Goal: Information Seeking & Learning: Find specific fact

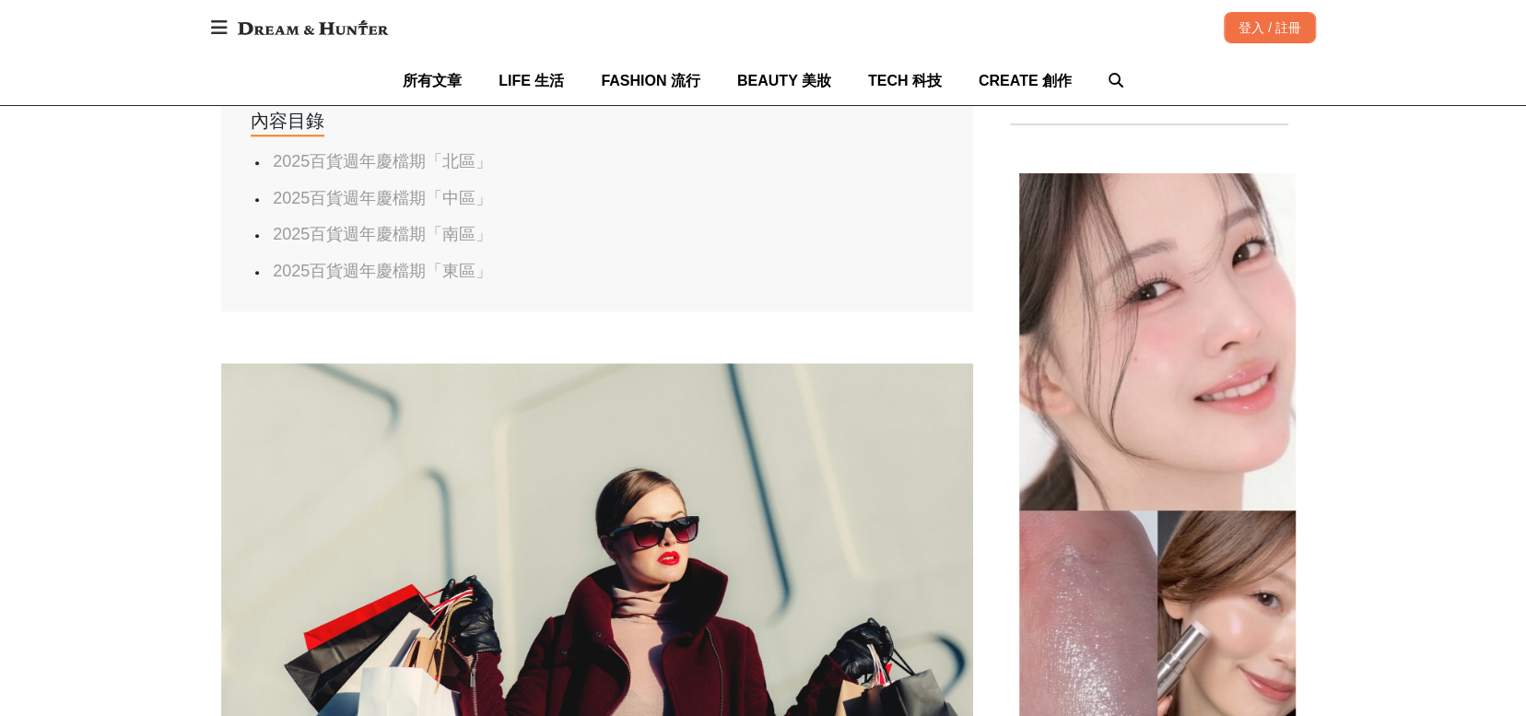
scroll to position [1106, 0]
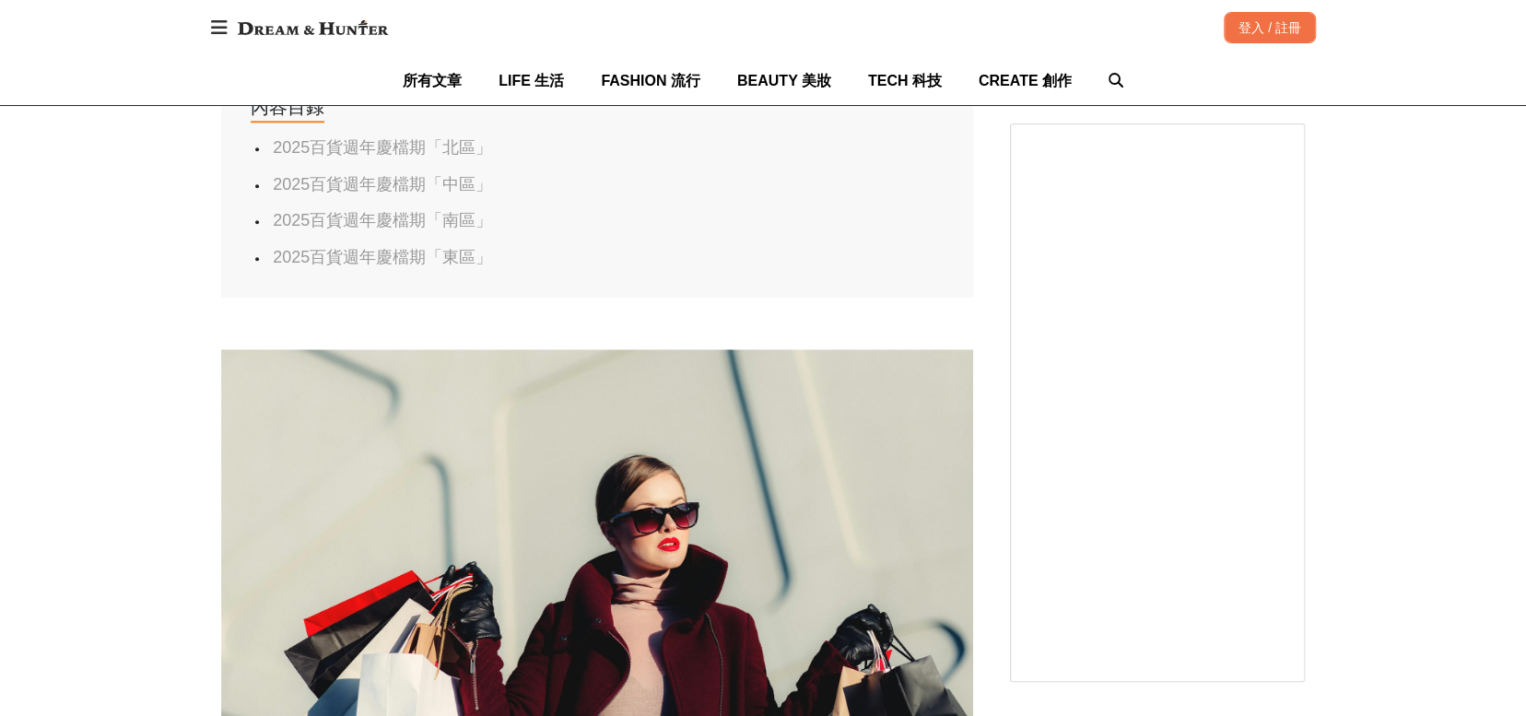
click at [339, 181] on link "2025百貨週年慶檔期「中區」" at bounding box center [382, 184] width 219 height 18
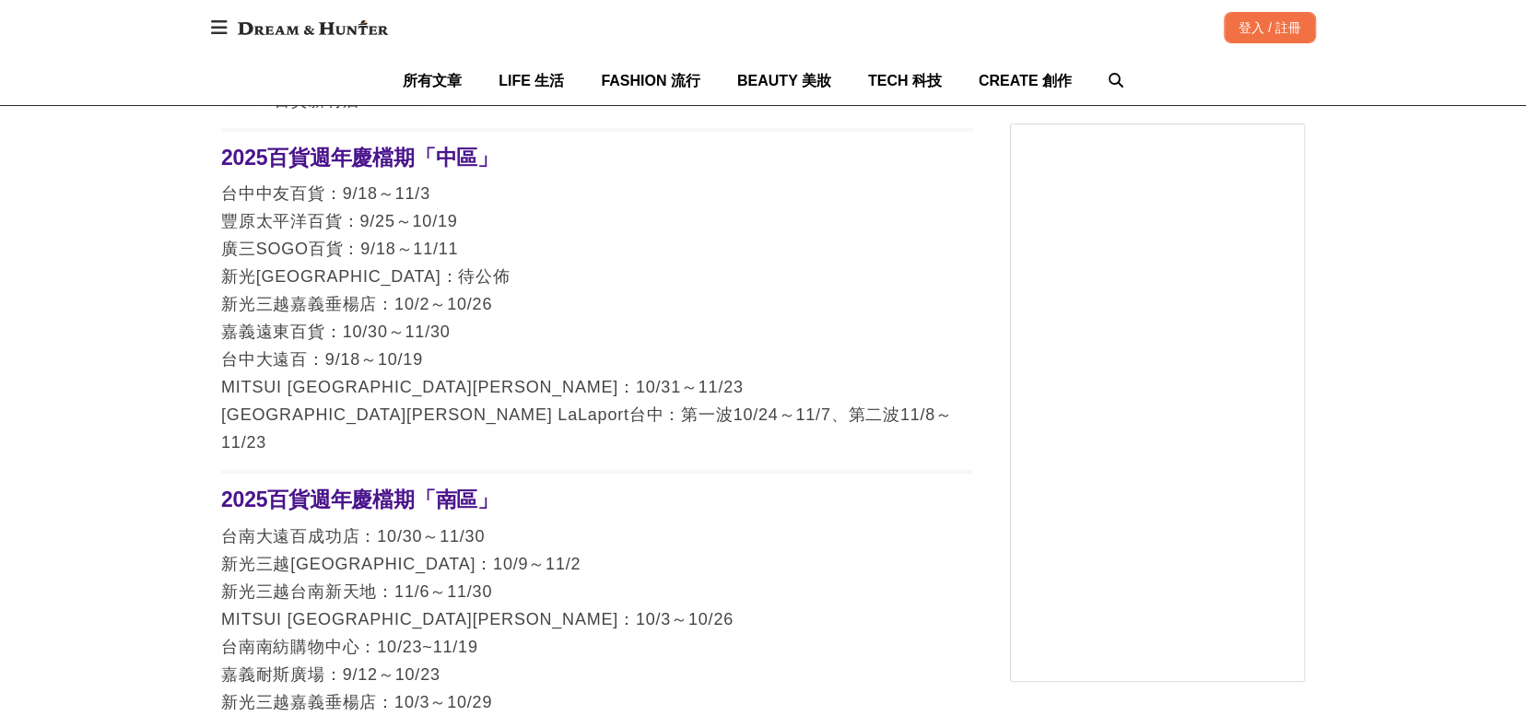
scroll to position [3323, 0]
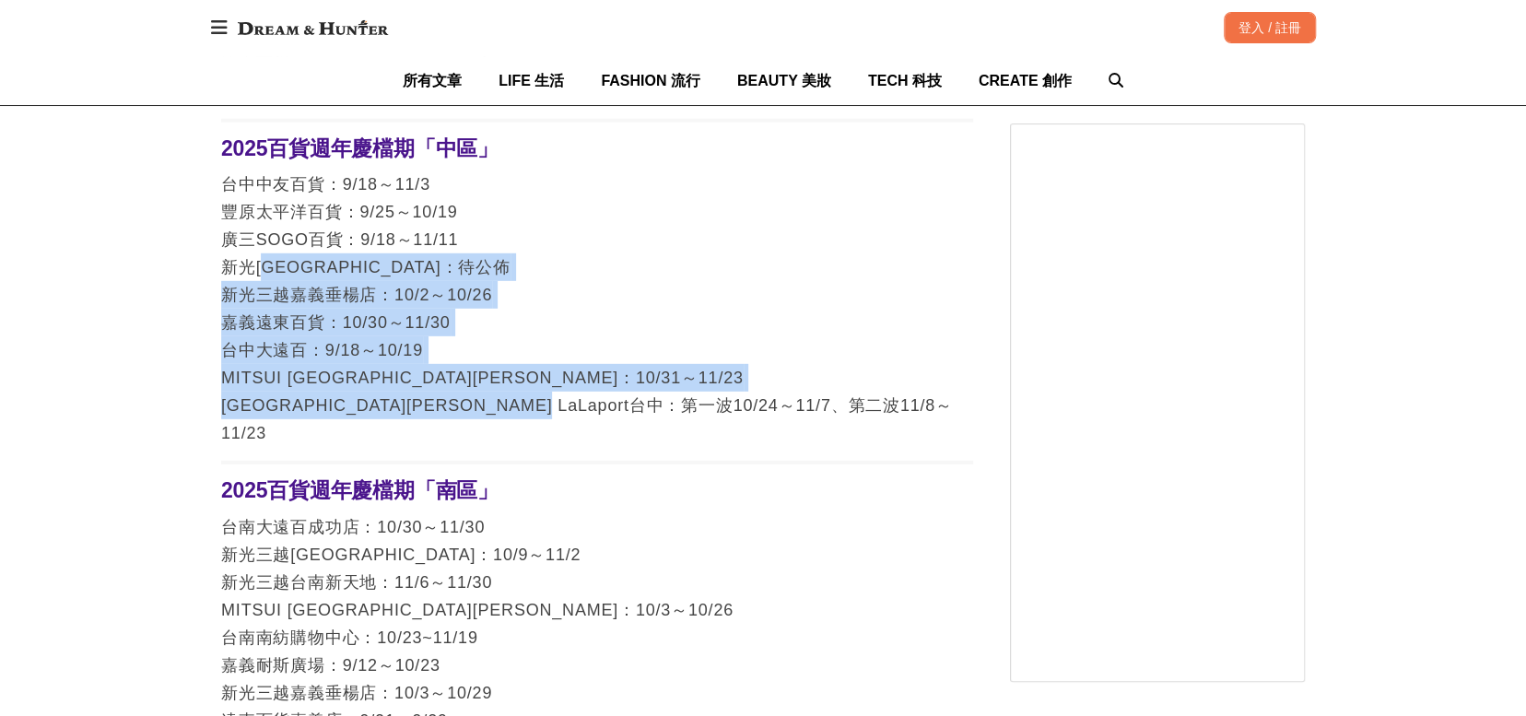
drag, startPoint x: 498, startPoint y: 392, endPoint x: 270, endPoint y: 248, distance: 269.2
click at [271, 246] on p "台中中友百貨：9/18～11/3 豐原太平洋百貨：9/25～10/19 廣三SOGO百貨：9/18～11/11 [GEOGRAPHIC_DATA]：待公佈 新…" at bounding box center [597, 308] width 752 height 276
click at [269, 305] on p "台中中友百貨：9/18～11/3 豐原太平洋百貨：9/25～10/19 廣三SOGO百貨：9/18～11/11 [GEOGRAPHIC_DATA]：待公佈 新…" at bounding box center [597, 308] width 752 height 276
click at [240, 322] on p "台中中友百貨：9/18～11/3 豐原太平洋百貨：9/25～10/19 廣三SOGO百貨：9/18～11/11 [GEOGRAPHIC_DATA]：待公佈 新…" at bounding box center [597, 308] width 752 height 276
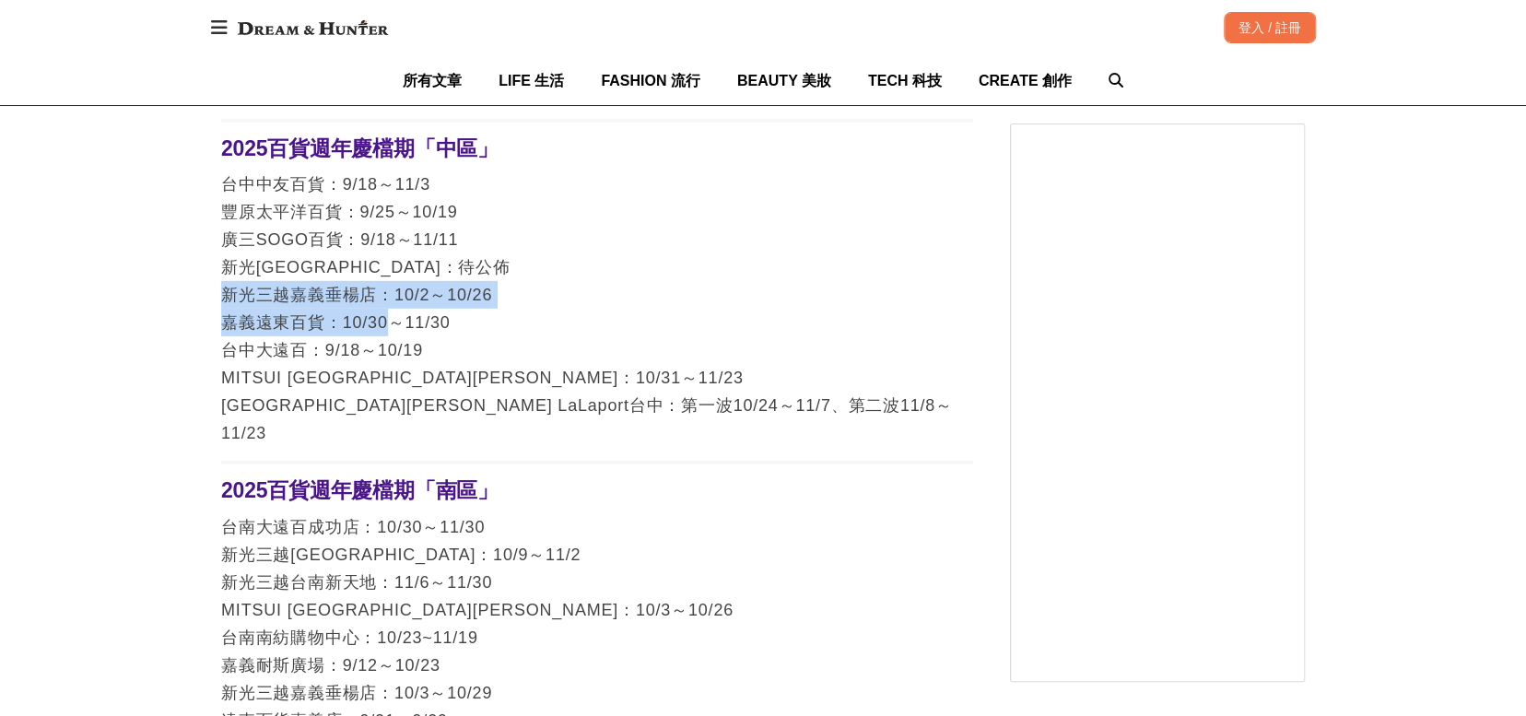
drag, startPoint x: 389, startPoint y: 311, endPoint x: 215, endPoint y: 267, distance: 179.7
click at [215, 267] on div "首頁 / 最愛生活 [URL][DOMAIN_NAME] 收藏 2025全台百貨週年慶檔期搶先看，新光三越、SOGO、台北101、微風廣場，各大百貨週年慶時間…" at bounding box center [763, 12] width 1106 height 6227
click at [325, 276] on p "台中中友百貨：9/18～11/3 豐原太平洋百貨：9/25～10/19 廣三SOGO百貨：9/18～11/11 [GEOGRAPHIC_DATA]：待公佈 新…" at bounding box center [597, 308] width 752 height 276
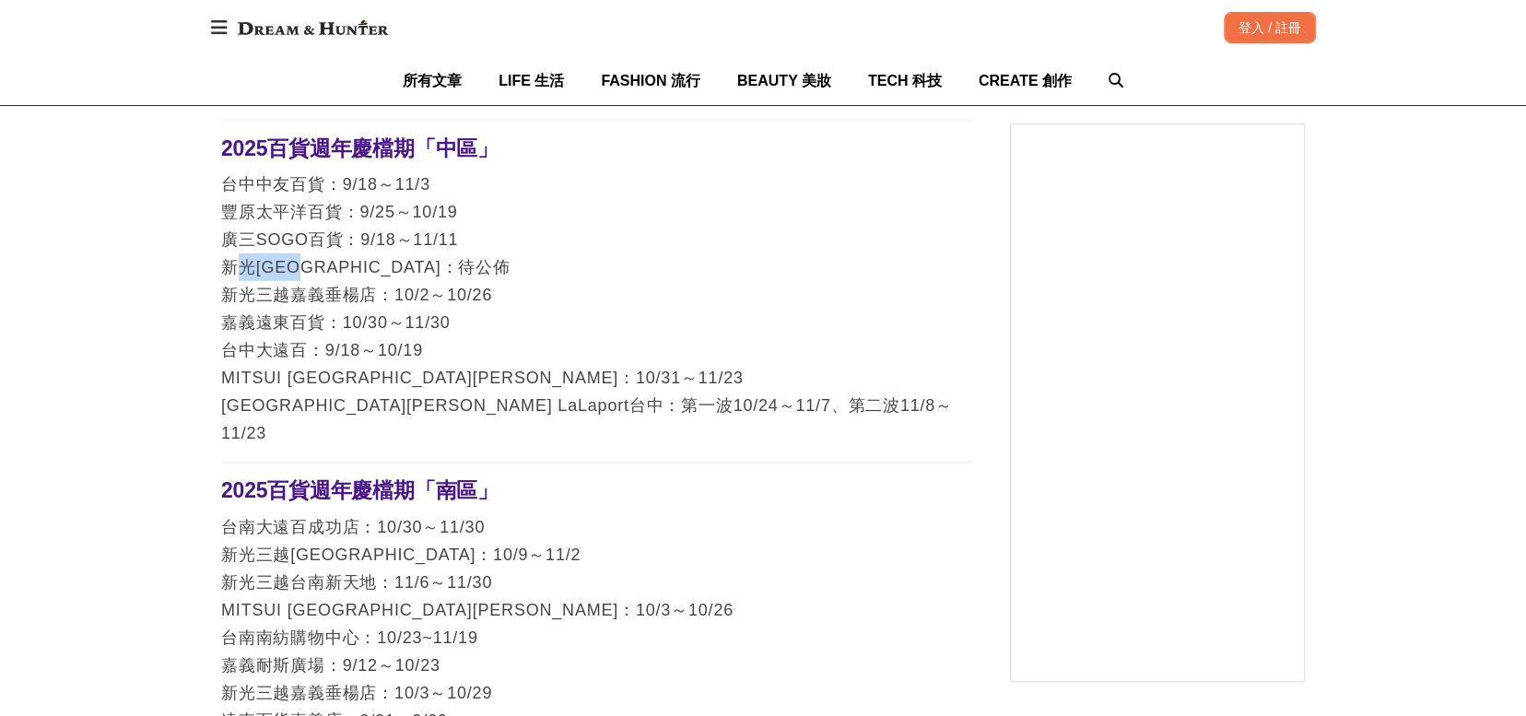
drag, startPoint x: 328, startPoint y: 251, endPoint x: 229, endPoint y: 242, distance: 98.9
click at [229, 242] on p "台中中友百貨：9/18～11/3 豐原太平洋百貨：9/25～10/19 廣三SOGO百貨：9/18～11/11 [GEOGRAPHIC_DATA]：待公佈 新…" at bounding box center [597, 308] width 752 height 276
click at [414, 249] on p "台中中友百貨：9/18～11/3 豐原太平洋百貨：9/25～10/19 廣三SOGO百貨：9/18～11/11 [GEOGRAPHIC_DATA]：待公佈 新…" at bounding box center [597, 308] width 752 height 276
